Goal: Task Accomplishment & Management: Use online tool/utility

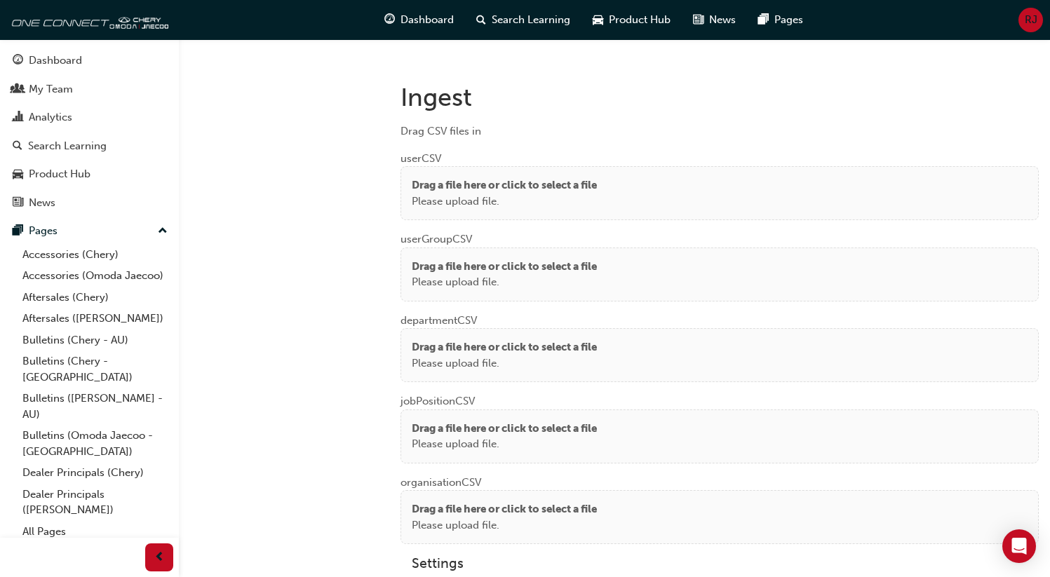
scroll to position [1071, 0]
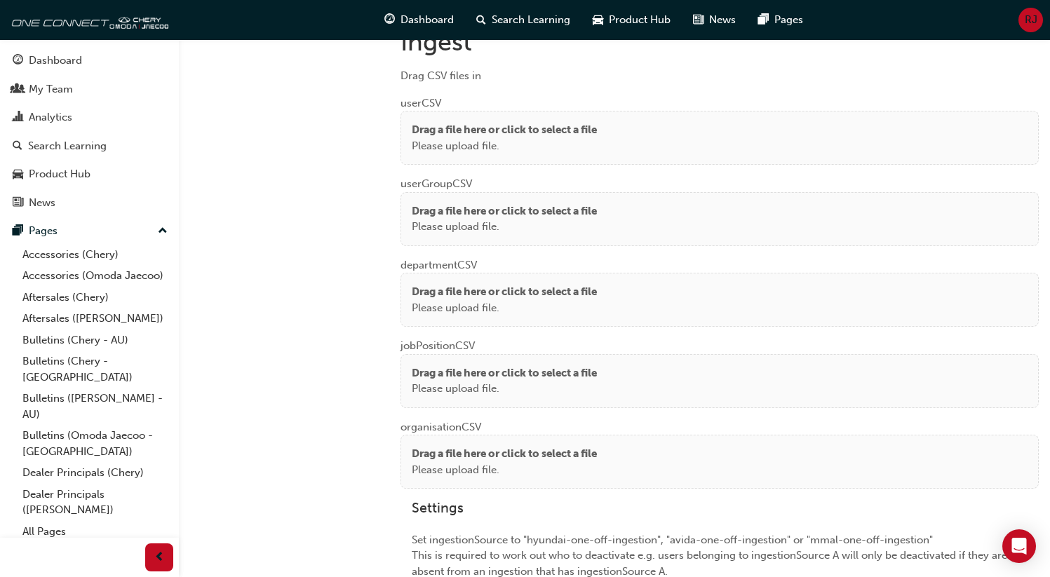
click at [523, 129] on p "Drag a file here or click to select a file" at bounding box center [504, 130] width 185 height 16
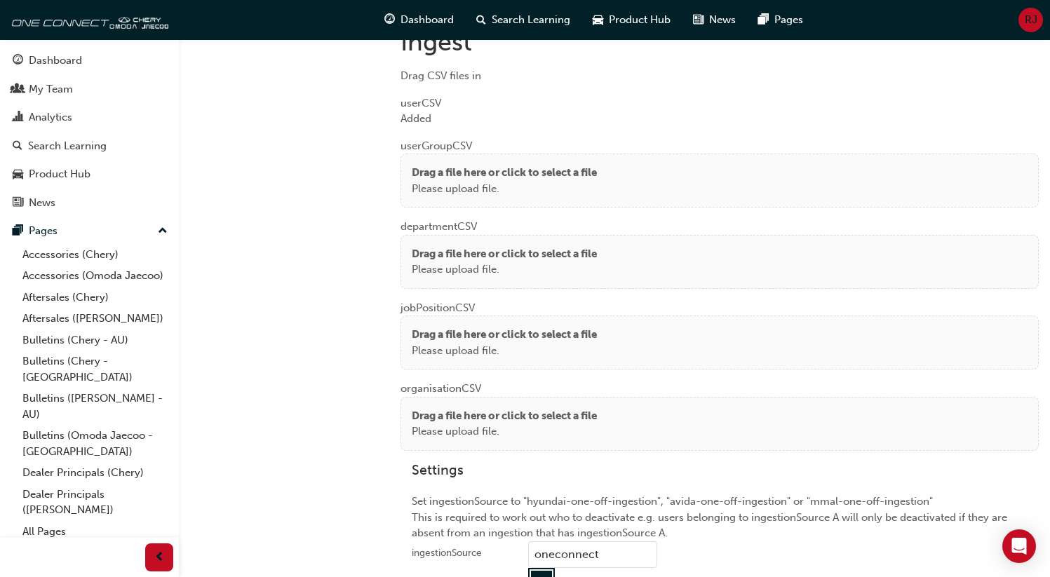
drag, startPoint x: 438, startPoint y: 173, endPoint x: 246, endPoint y: 72, distance: 216.8
click at [438, 173] on p "Drag a file here or click to select a file" at bounding box center [504, 173] width 185 height 16
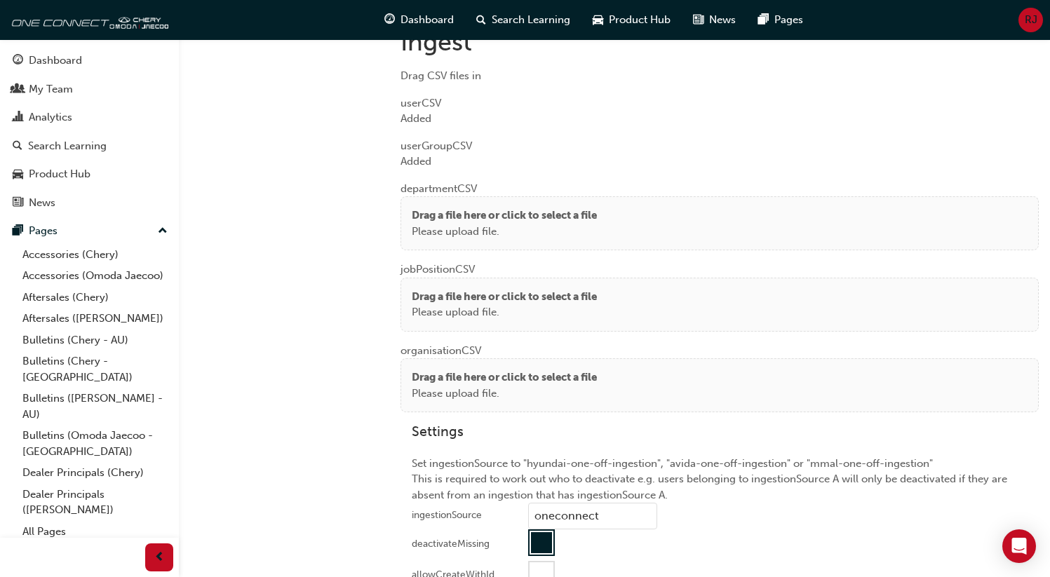
click at [415, 184] on div "department CSV Drag a file here or click to select a file Please upload file." at bounding box center [719, 210] width 638 height 81
click at [415, 198] on div "Drag a file here or click to select a file Please upload file." at bounding box center [719, 223] width 638 height 54
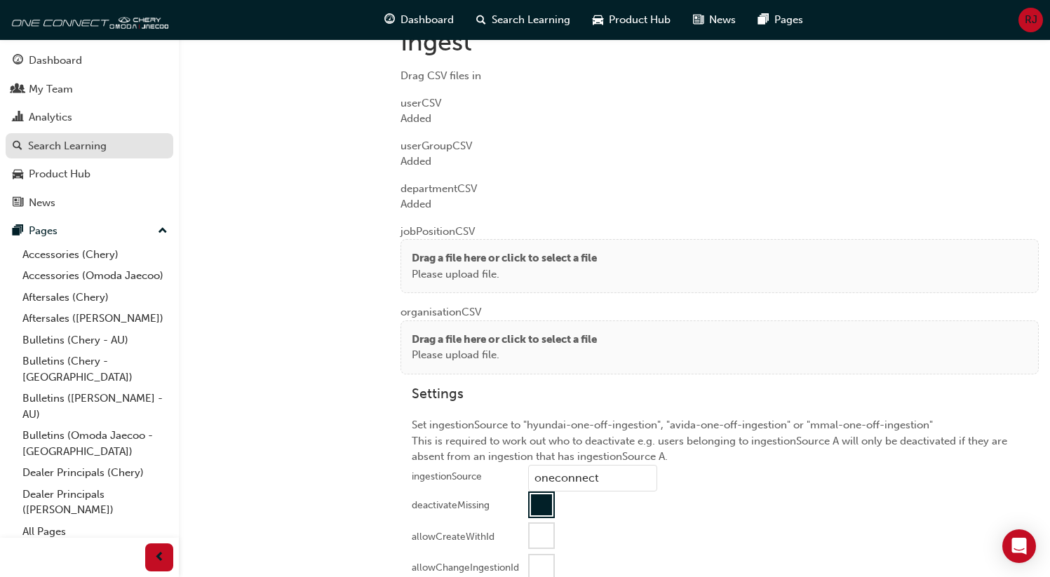
drag, startPoint x: 422, startPoint y: 267, endPoint x: 165, endPoint y: 151, distance: 282.5
click at [422, 267] on p "Please upload file." at bounding box center [504, 275] width 185 height 16
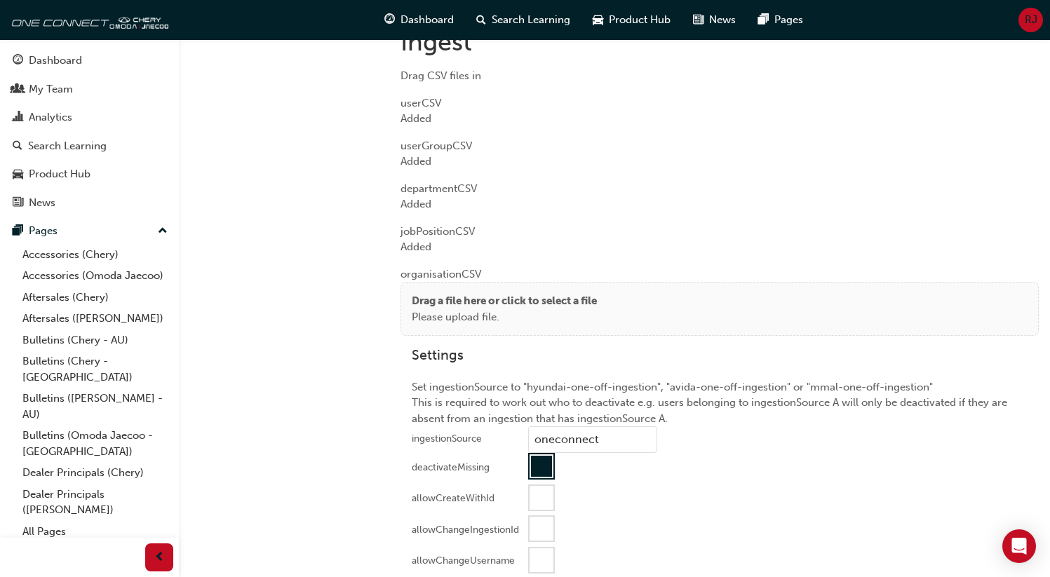
drag, startPoint x: 412, startPoint y: 308, endPoint x: 187, endPoint y: 187, distance: 256.0
click at [412, 309] on p "Please upload file." at bounding box center [504, 317] width 185 height 16
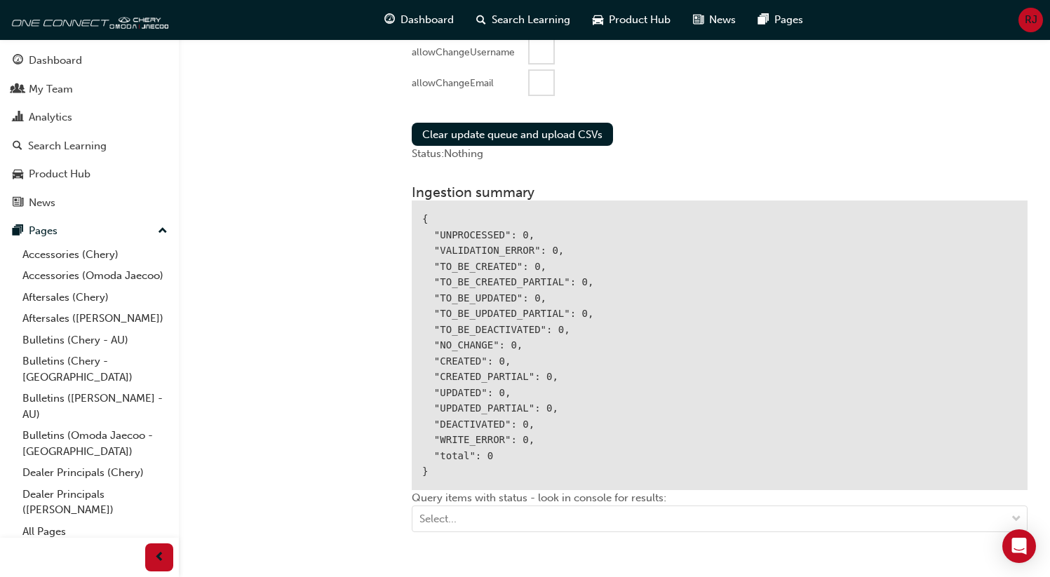
scroll to position [1532, 0]
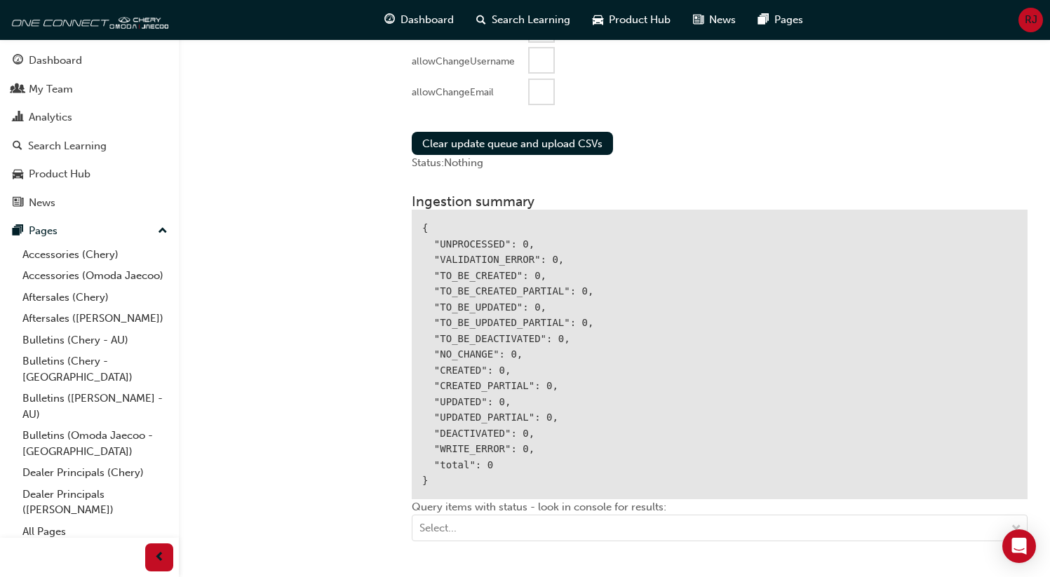
click at [541, 69] on div at bounding box center [541, 60] width 27 height 27
click at [537, 60] on div at bounding box center [541, 60] width 21 height 21
drag, startPoint x: 541, startPoint y: 87, endPoint x: 506, endPoint y: 139, distance: 62.2
click at [541, 88] on div at bounding box center [542, 92] width 24 height 24
click at [505, 139] on button "Clear update queue and upload CSVs" at bounding box center [512, 143] width 201 height 23
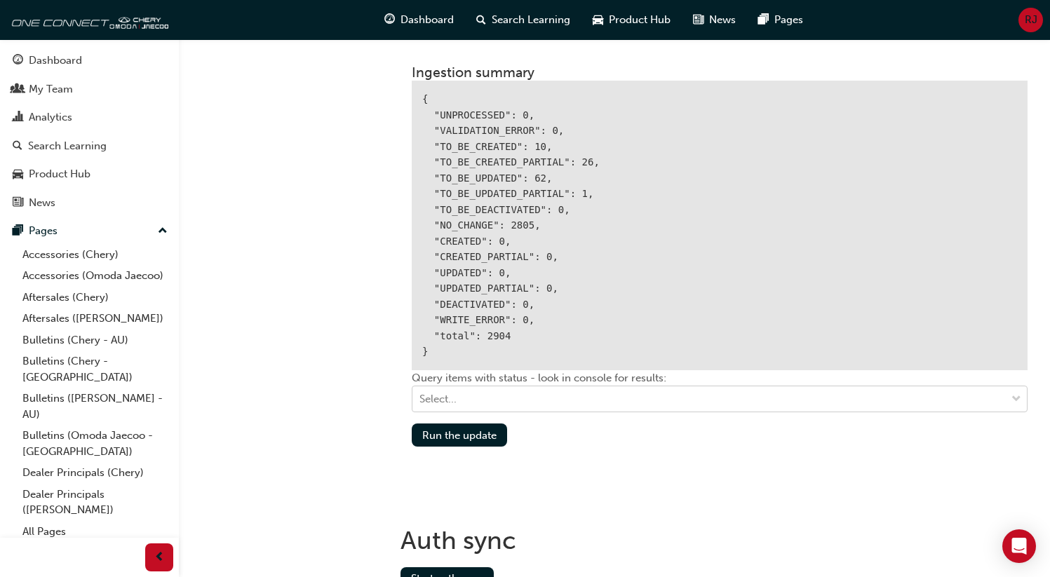
scroll to position [1746, 0]
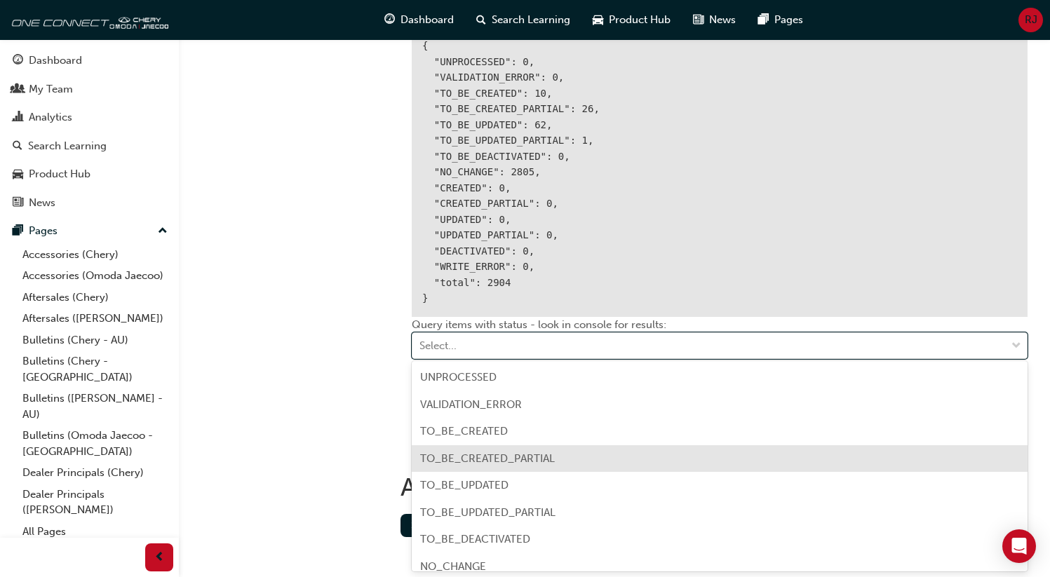
click at [501, 454] on span "TO_BE_CREATED_PARTIAL" at bounding box center [487, 458] width 135 height 13
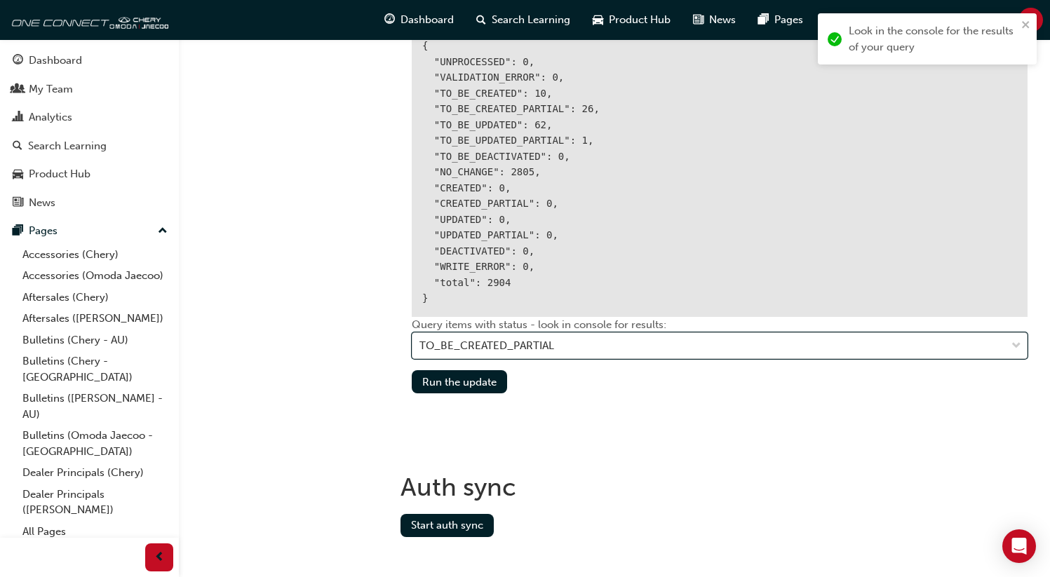
click at [465, 345] on div "TO_BE_CREATED_PARTIAL" at bounding box center [486, 346] width 135 height 16
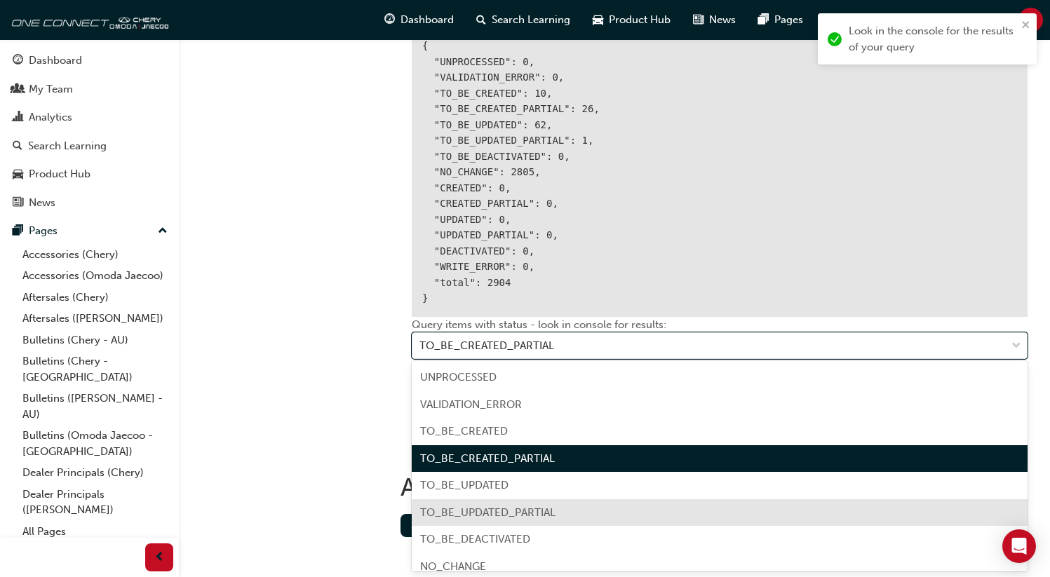
click at [497, 512] on span "TO_BE_UPDATED_PARTIAL" at bounding box center [487, 512] width 135 height 13
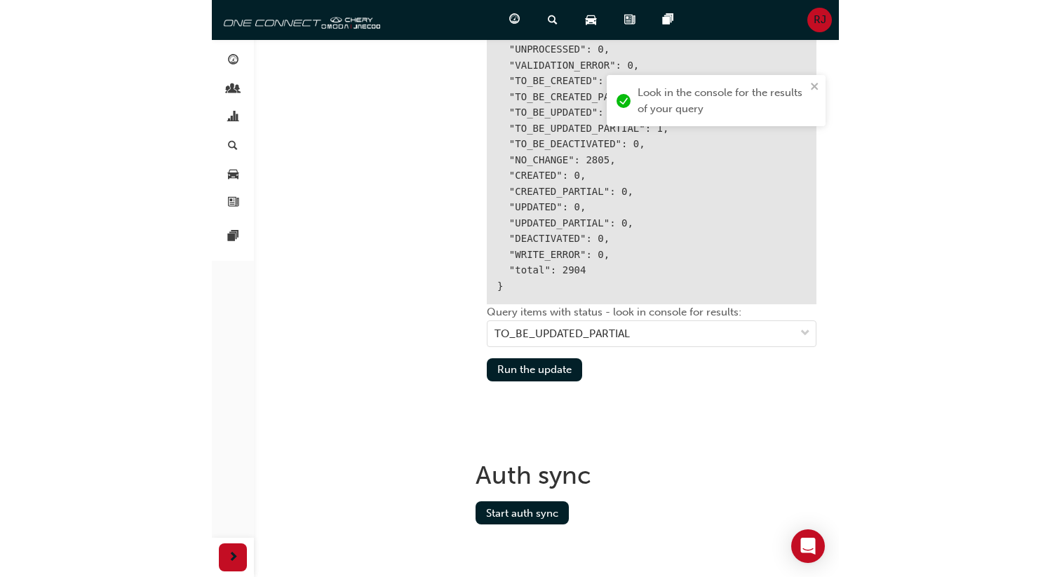
scroll to position [1759, 0]
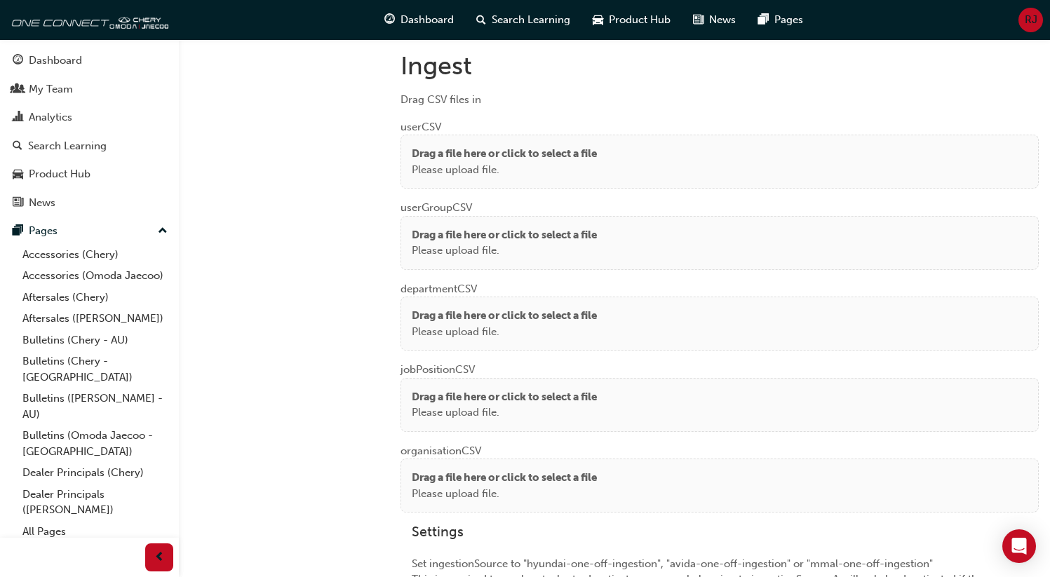
scroll to position [1063, 0]
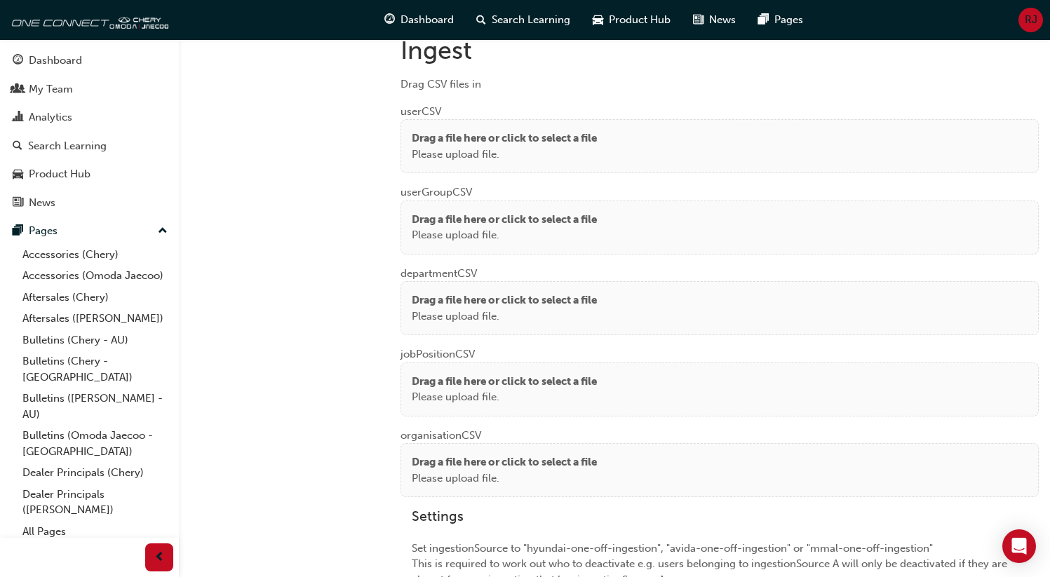
click at [439, 139] on p "Drag a file here or click to select a file" at bounding box center [504, 138] width 185 height 16
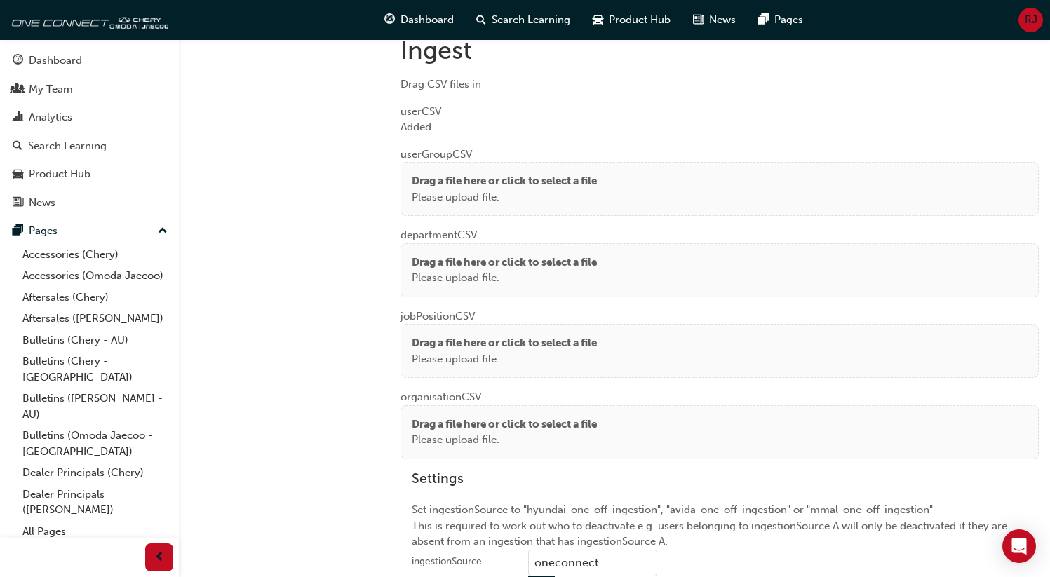
click at [434, 173] on p "Drag a file here or click to select a file" at bounding box center [504, 181] width 185 height 16
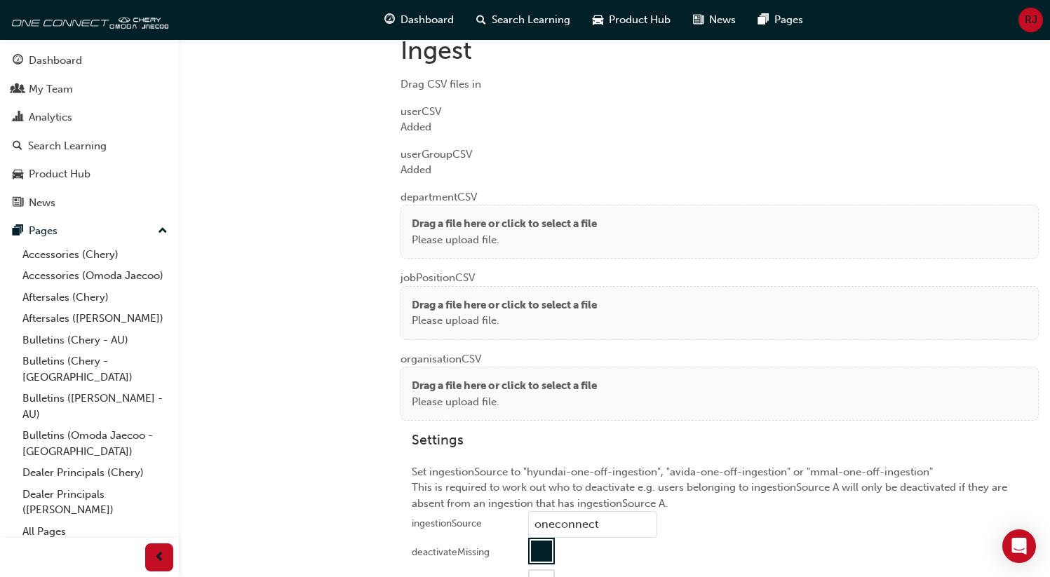
click at [434, 219] on p "Drag a file here or click to select a file" at bounding box center [504, 224] width 185 height 16
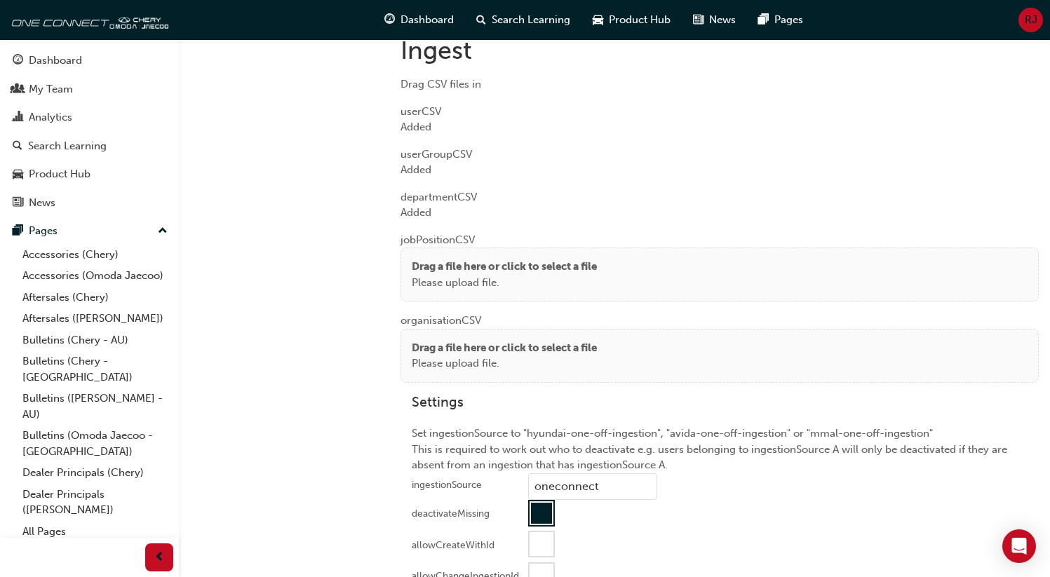
drag, startPoint x: 468, startPoint y: 267, endPoint x: 285, endPoint y: 176, distance: 203.9
click at [468, 267] on p "Drag a file here or click to select a file" at bounding box center [504, 267] width 185 height 16
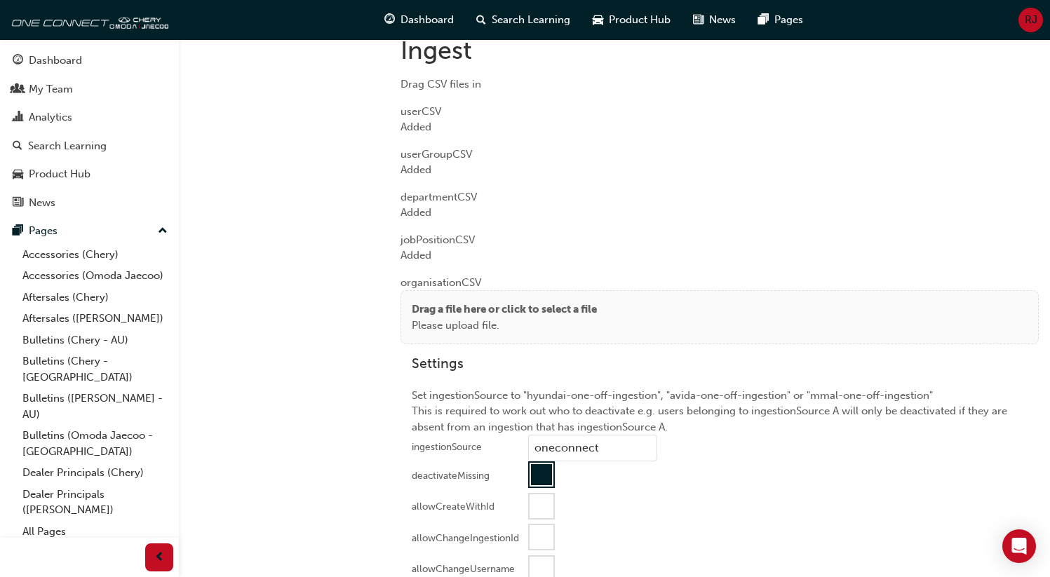
click at [433, 323] on p "Please upload file." at bounding box center [504, 326] width 185 height 16
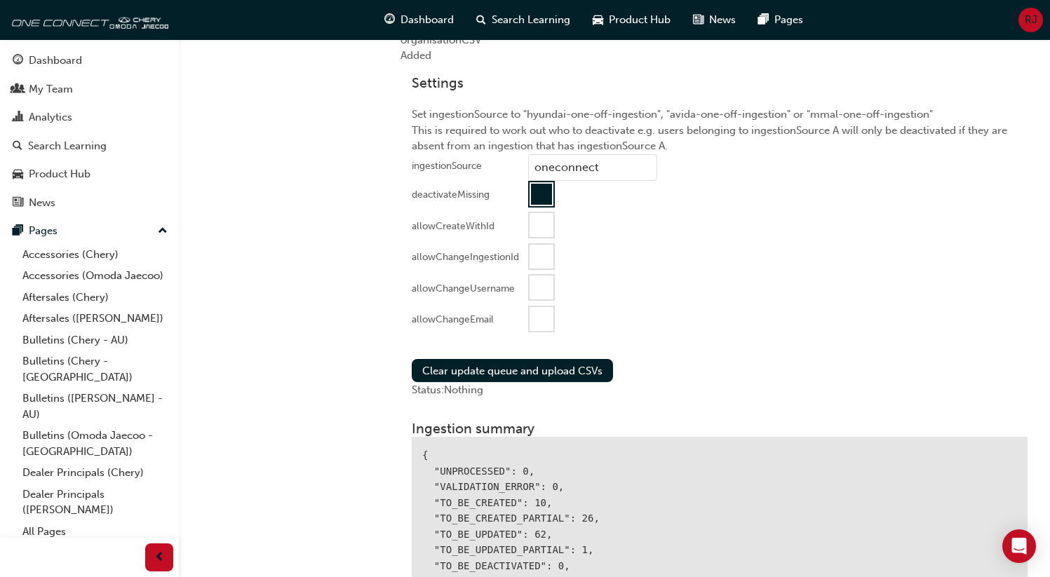
scroll to position [1451, 0]
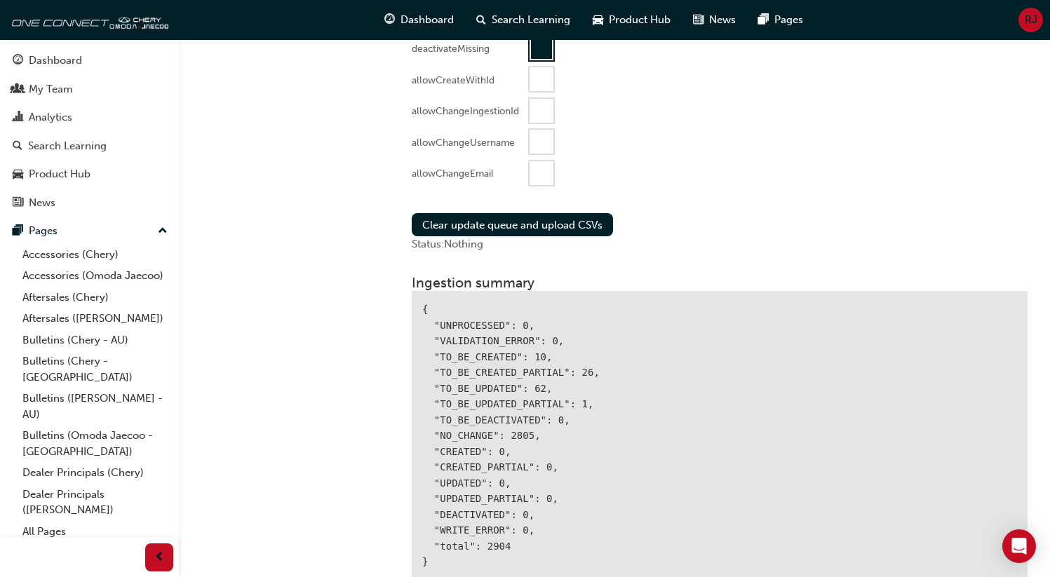
click at [535, 170] on div at bounding box center [542, 173] width 24 height 24
click at [479, 217] on button "Clear update queue and upload CSVs" at bounding box center [512, 224] width 201 height 23
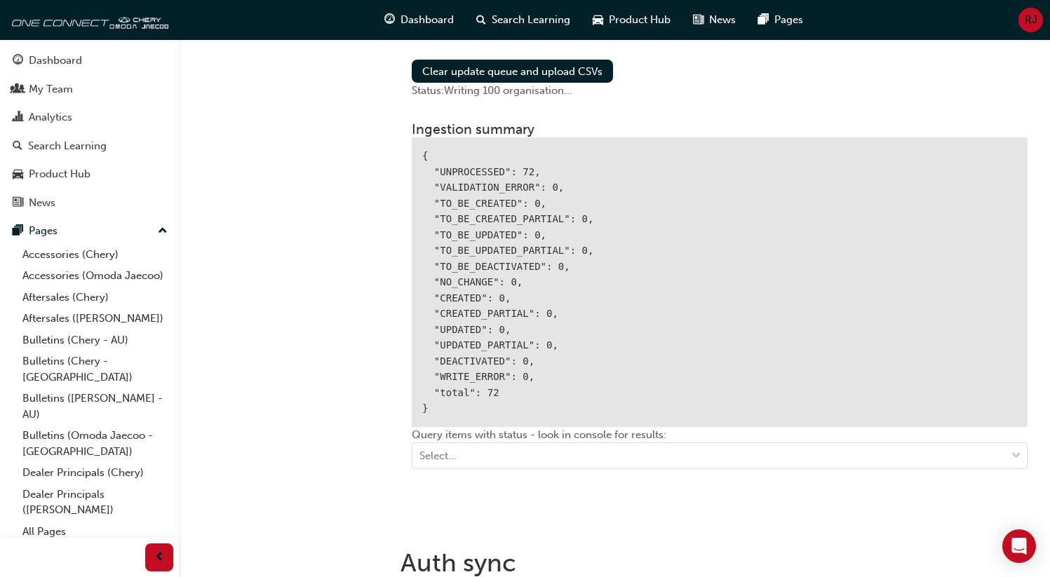
scroll to position [1629, 0]
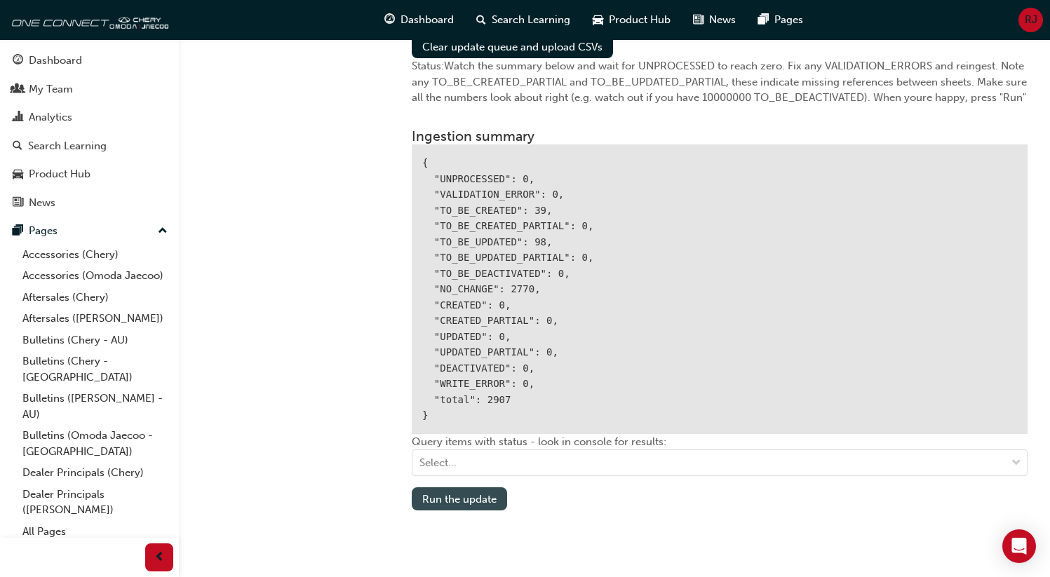
click at [457, 501] on button "Run the update" at bounding box center [459, 498] width 95 height 23
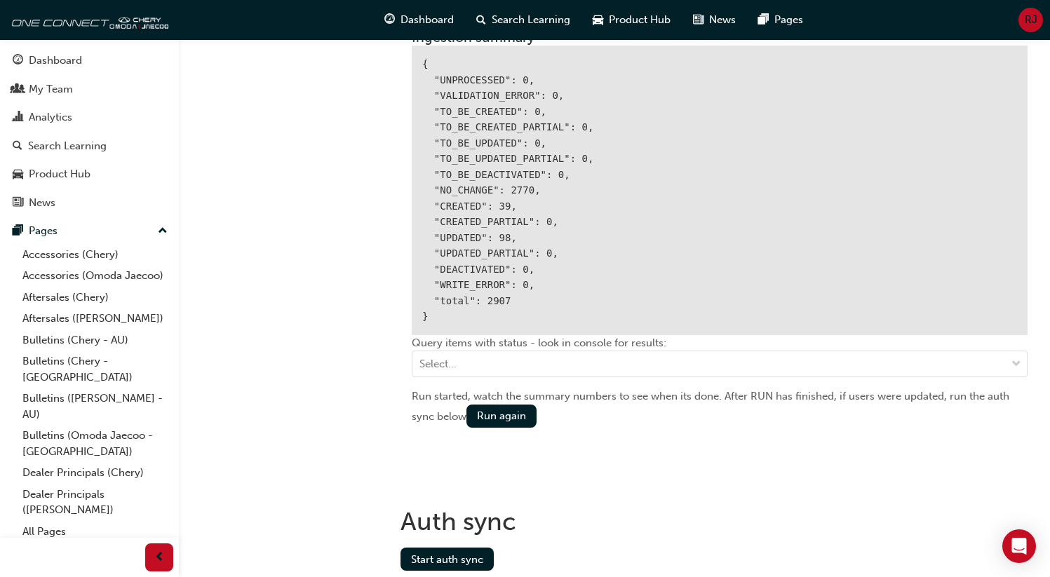
scroll to position [1774, 0]
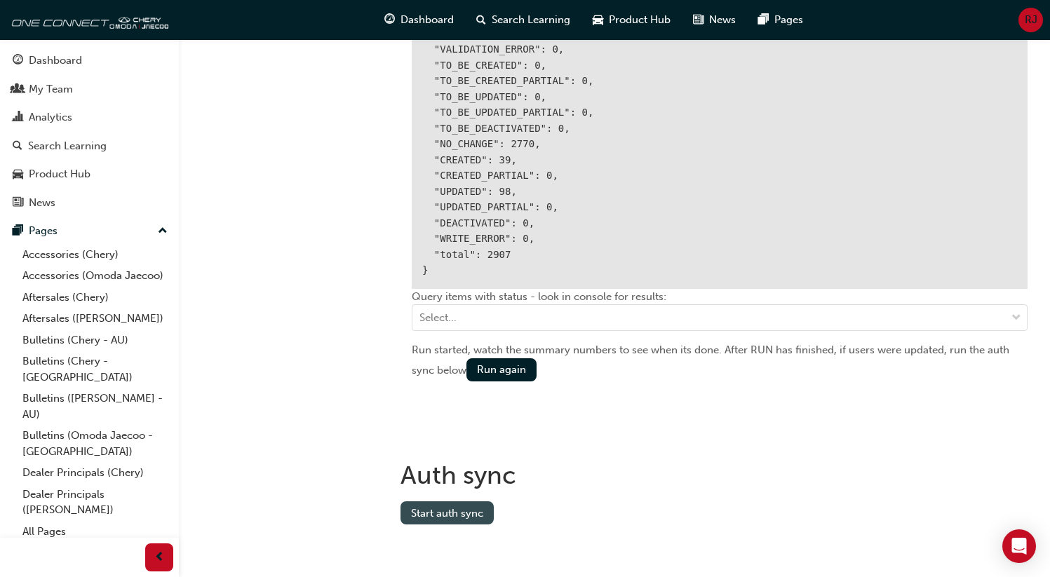
click at [445, 513] on button "Start auth sync" at bounding box center [446, 512] width 93 height 23
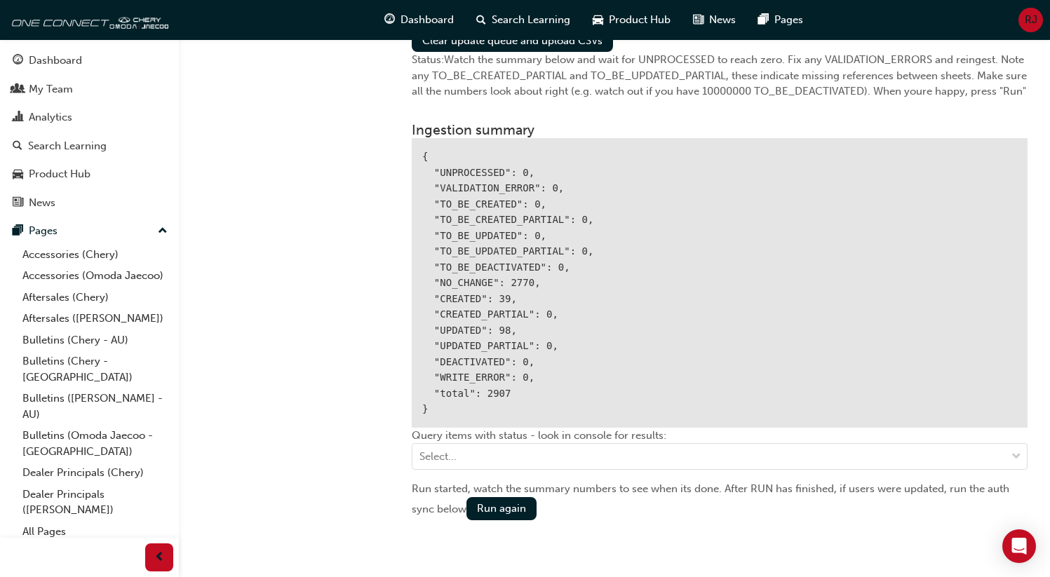
scroll to position [1549, 0]
